Goal: Check status

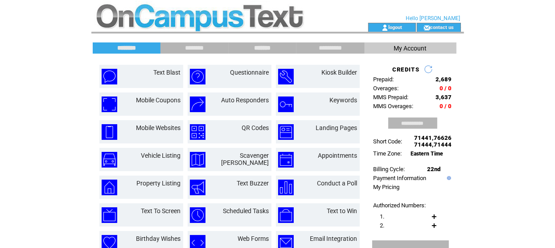
click at [261, 46] on input "*******" at bounding box center [262, 48] width 67 height 8
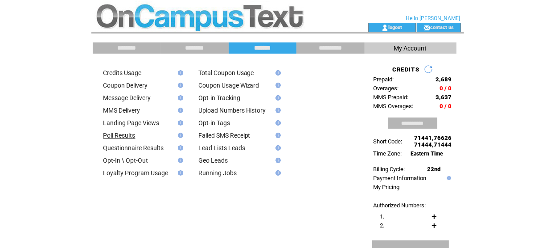
click at [121, 136] on link "Poll Results" at bounding box center [119, 135] width 32 height 7
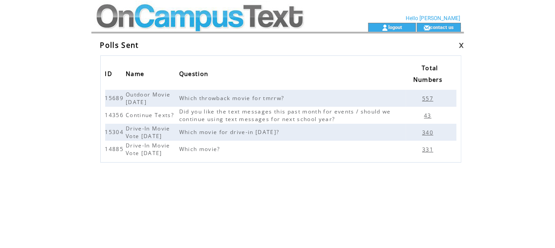
click at [427, 100] on span "557" at bounding box center [428, 99] width 13 height 8
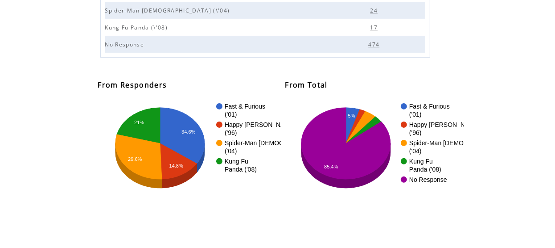
scroll to position [134, 0]
